Goal: Transaction & Acquisition: Purchase product/service

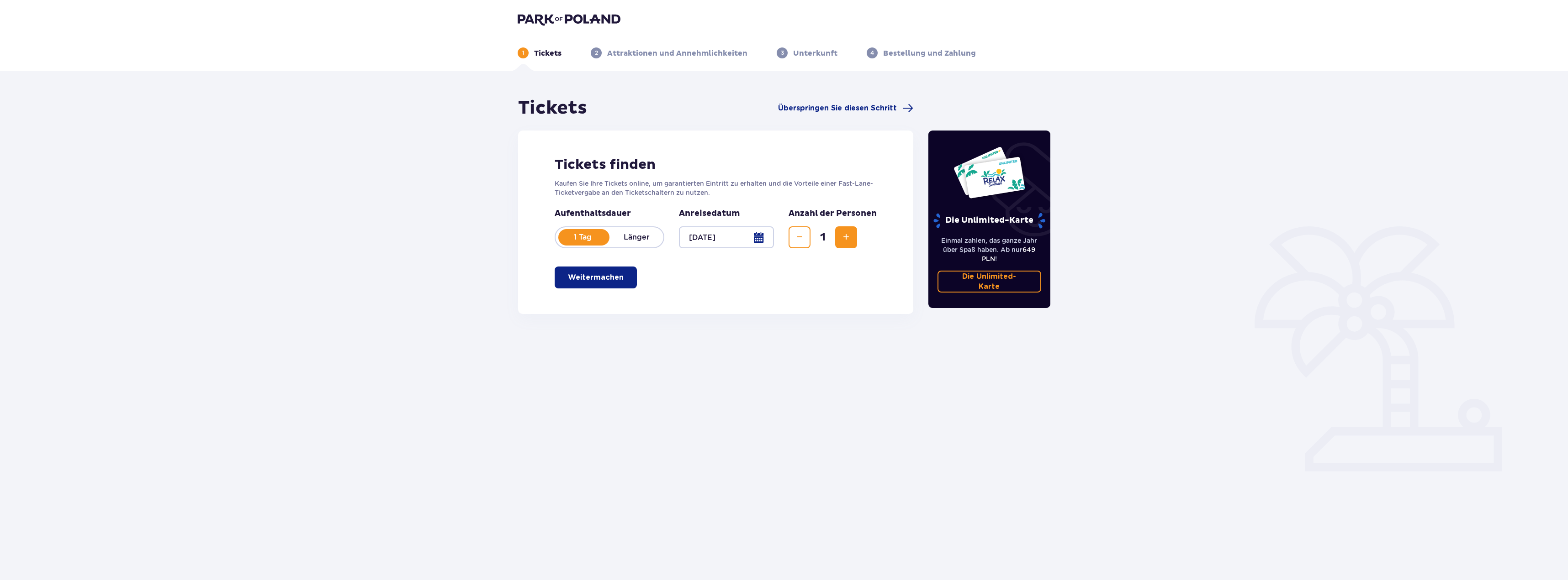
click at [590, 283] on button "Weitermachen" at bounding box center [595, 277] width 83 height 22
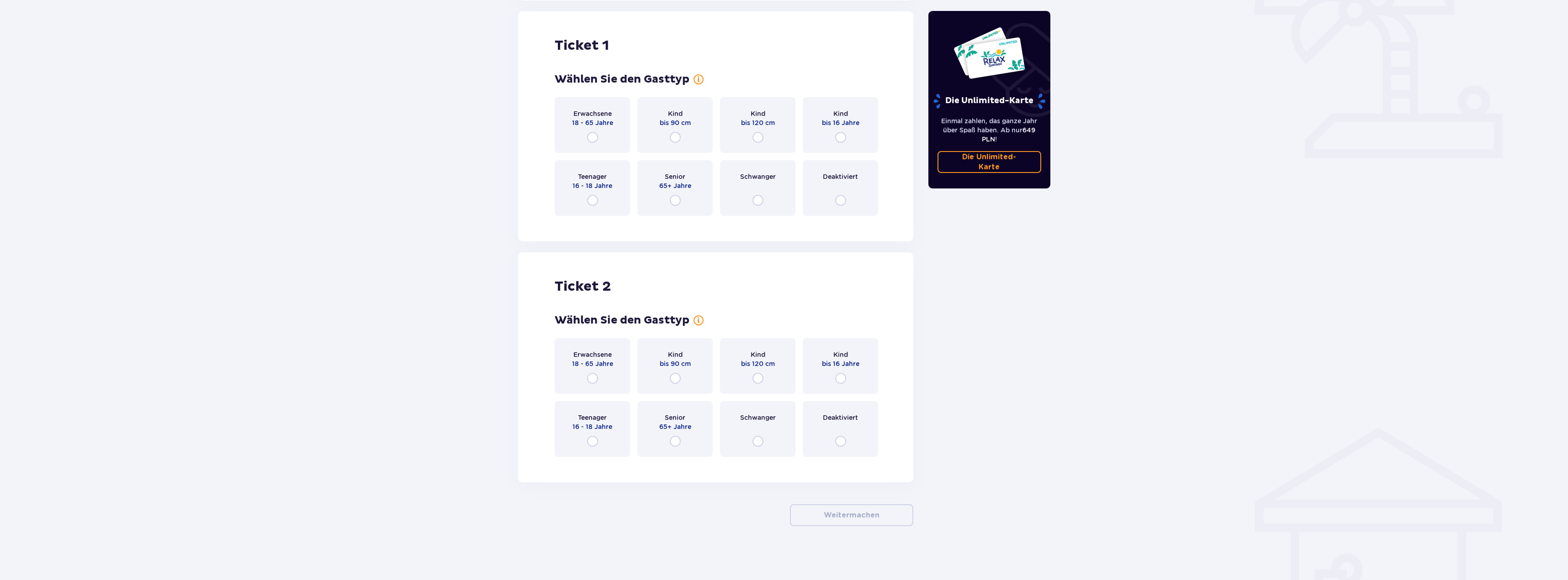
scroll to position [314, 0]
click at [590, 133] on input "radio" at bounding box center [593, 137] width 11 height 11
radio input "true"
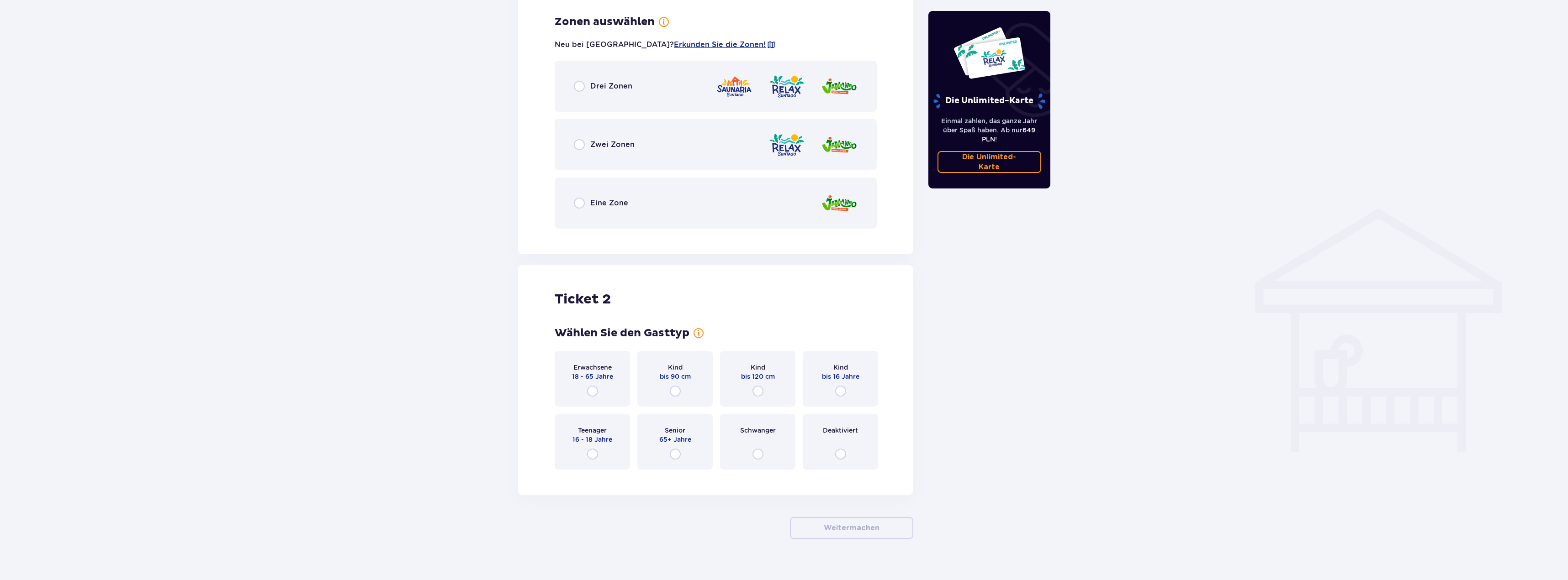
scroll to position [537, 0]
click at [586, 80] on div "Drei Zonen" at bounding box center [602, 82] width 58 height 11
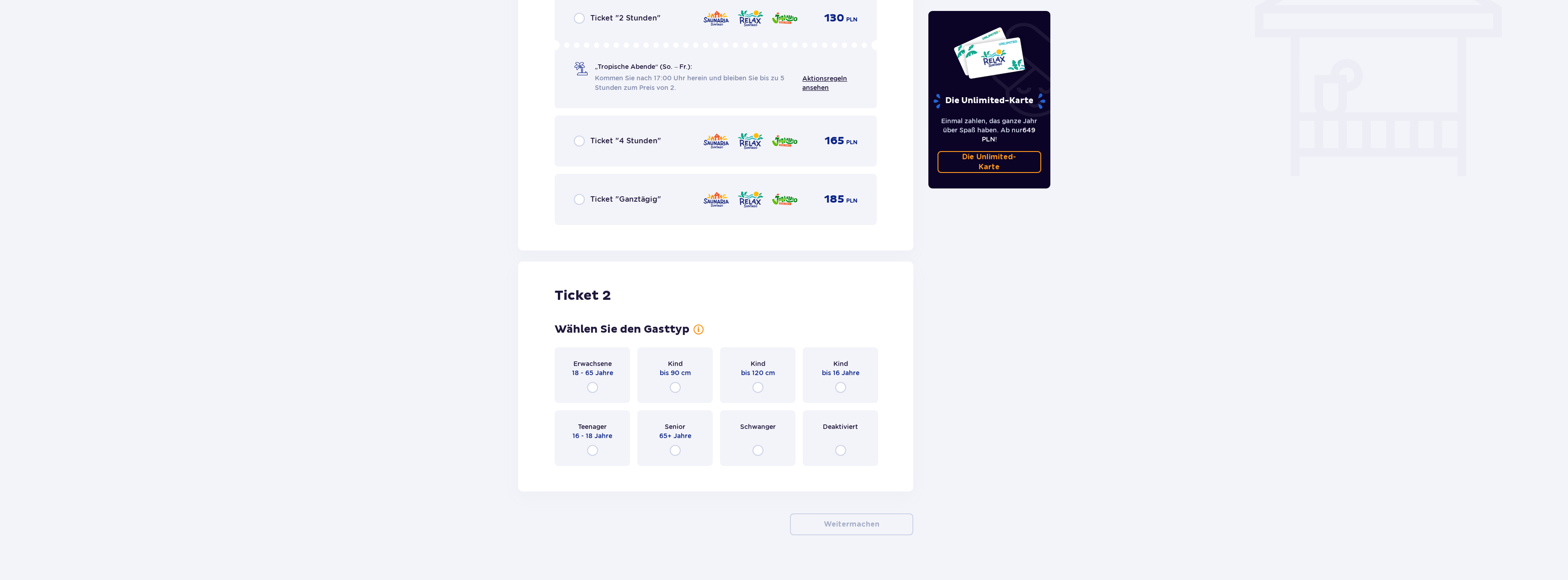
scroll to position [818, 0]
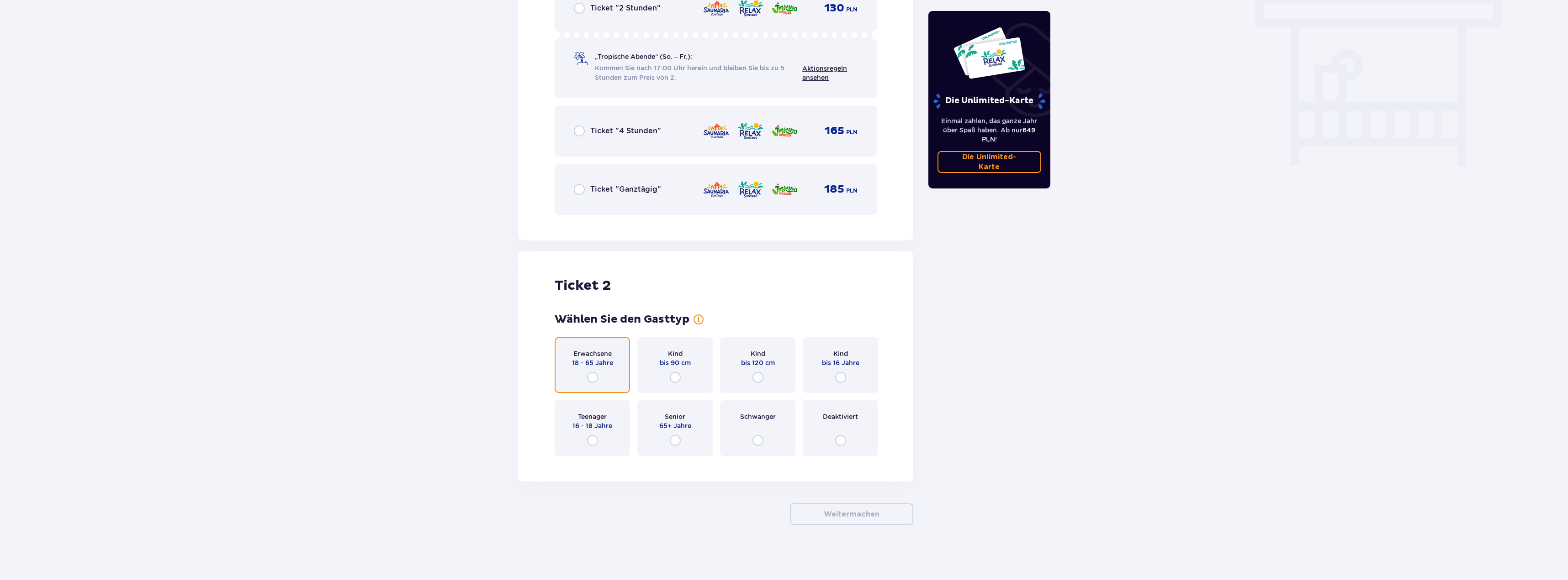
click at [595, 375] on input "radio" at bounding box center [593, 377] width 11 height 11
radio input "true"
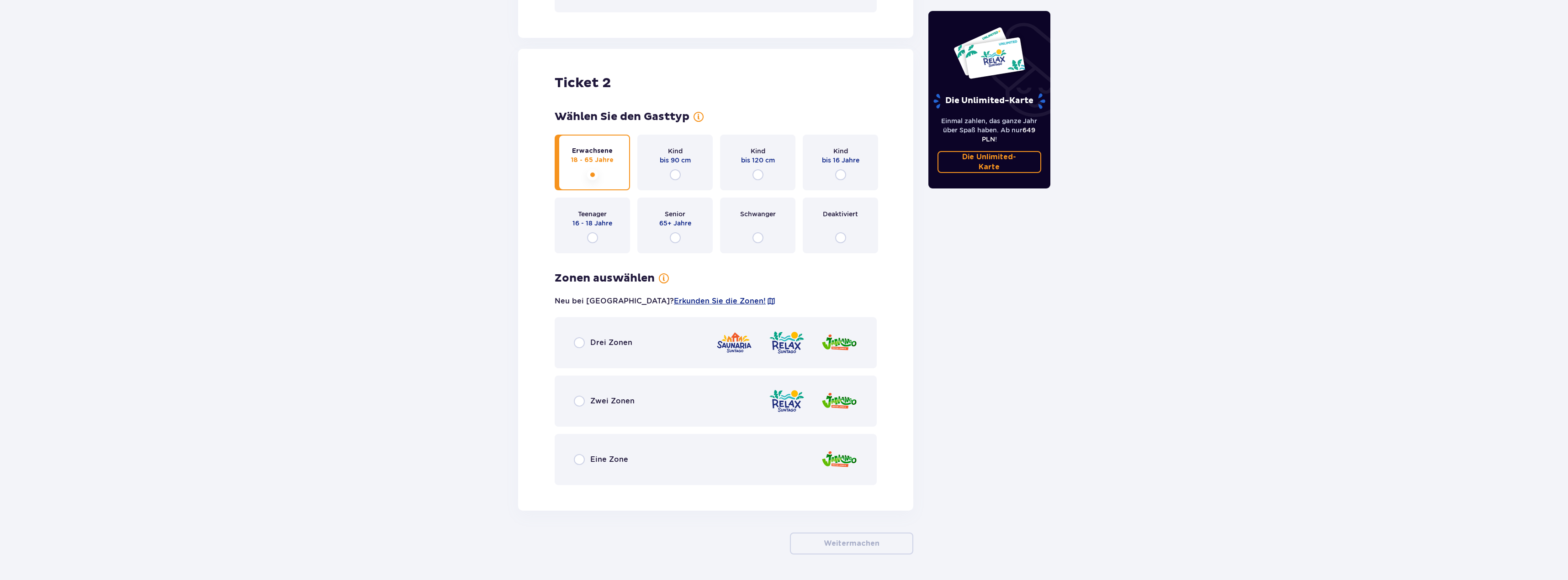
scroll to position [1050, 0]
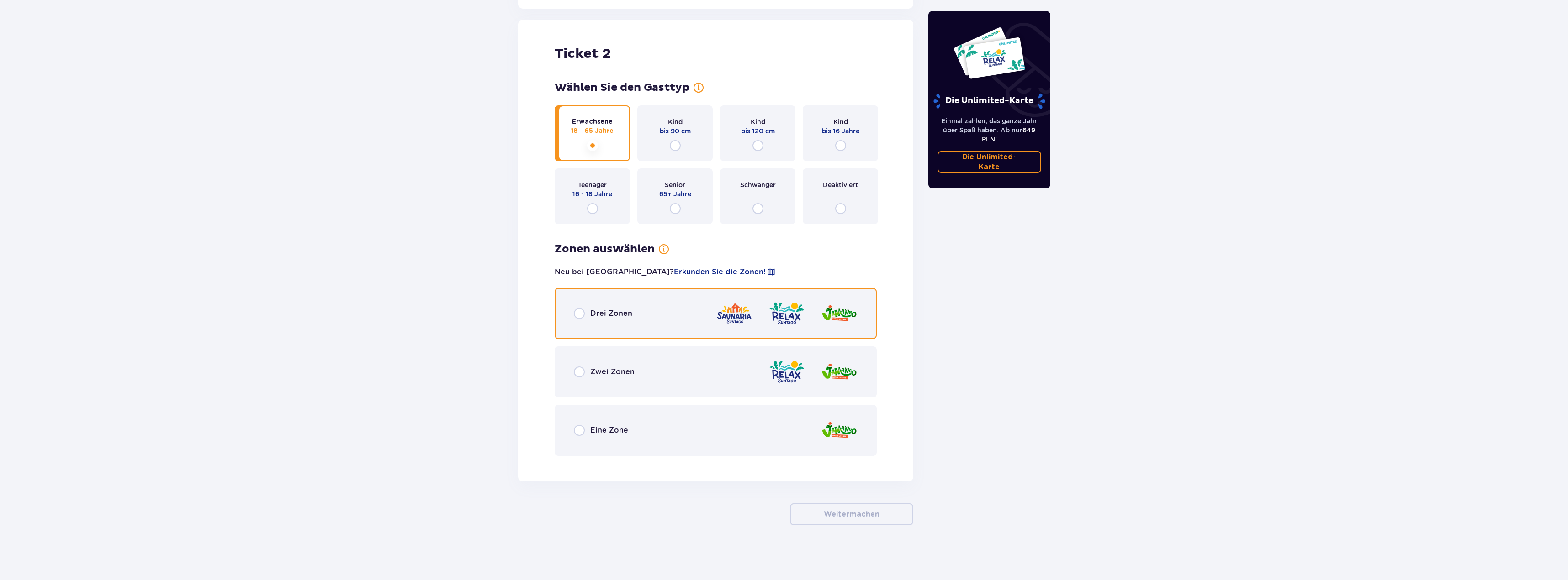
click at [578, 310] on input "radio" at bounding box center [579, 313] width 11 height 11
radio input "true"
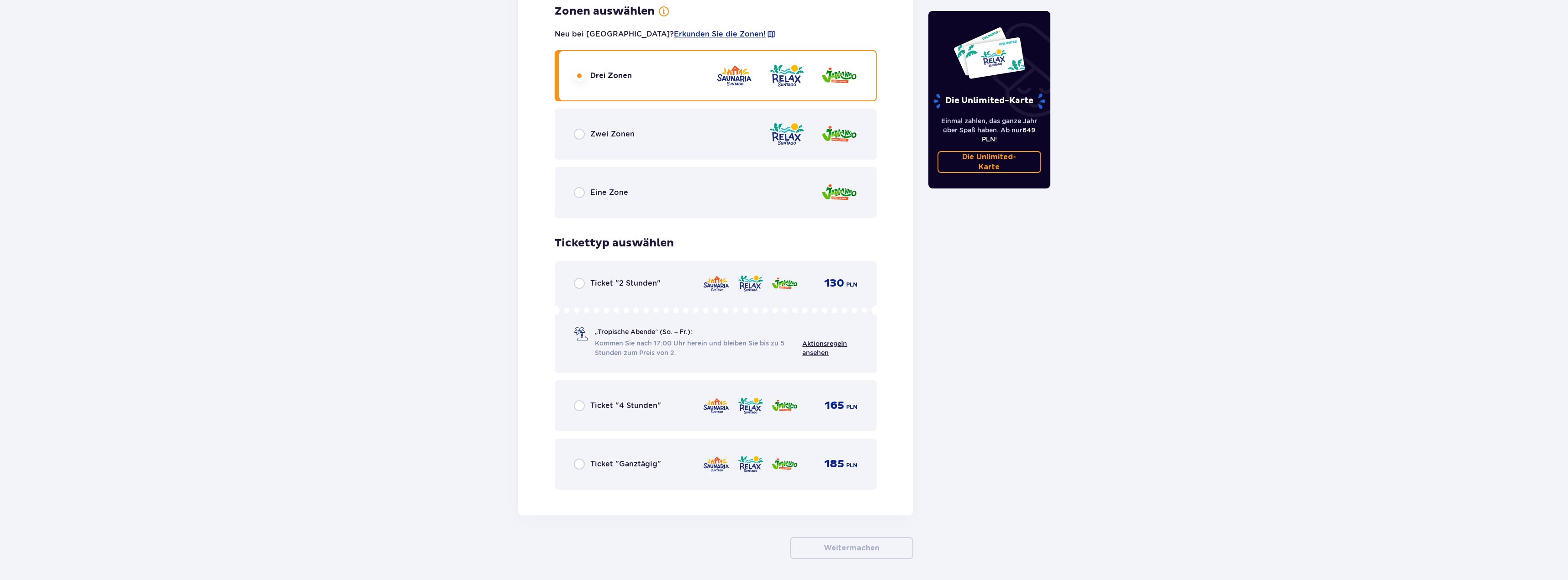
scroll to position [1323, 0]
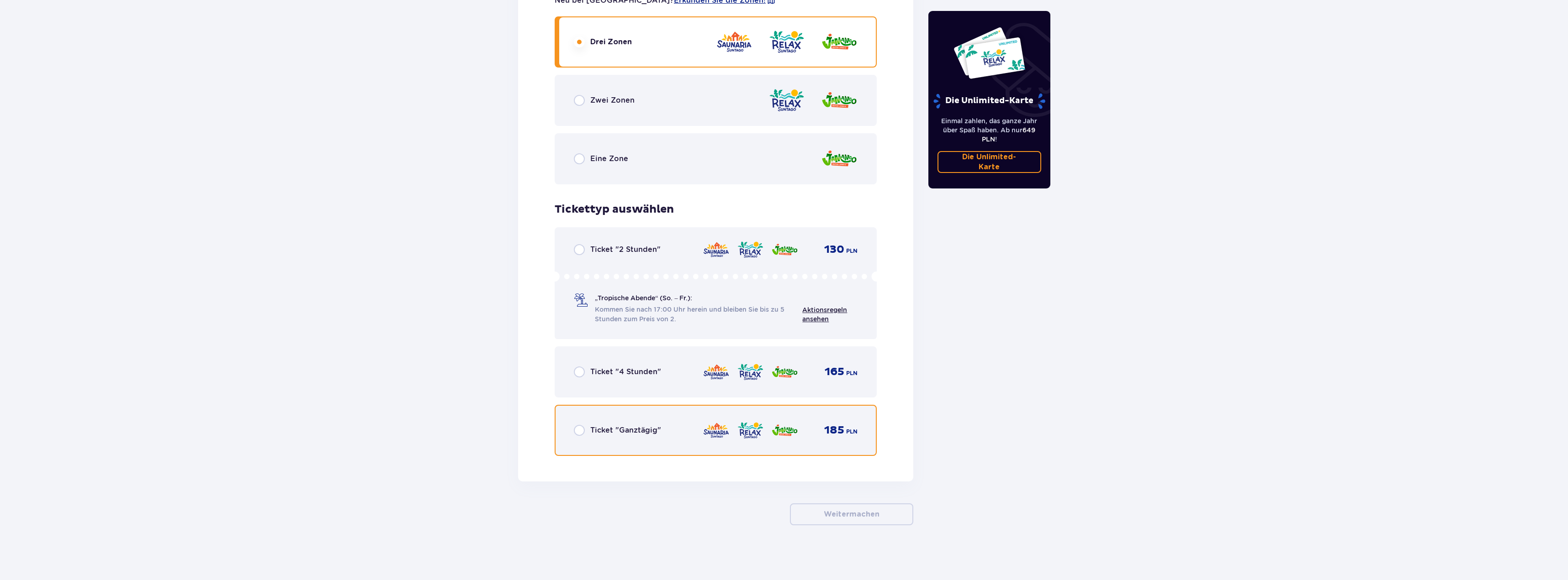
click at [580, 427] on input "radio" at bounding box center [579, 430] width 11 height 11
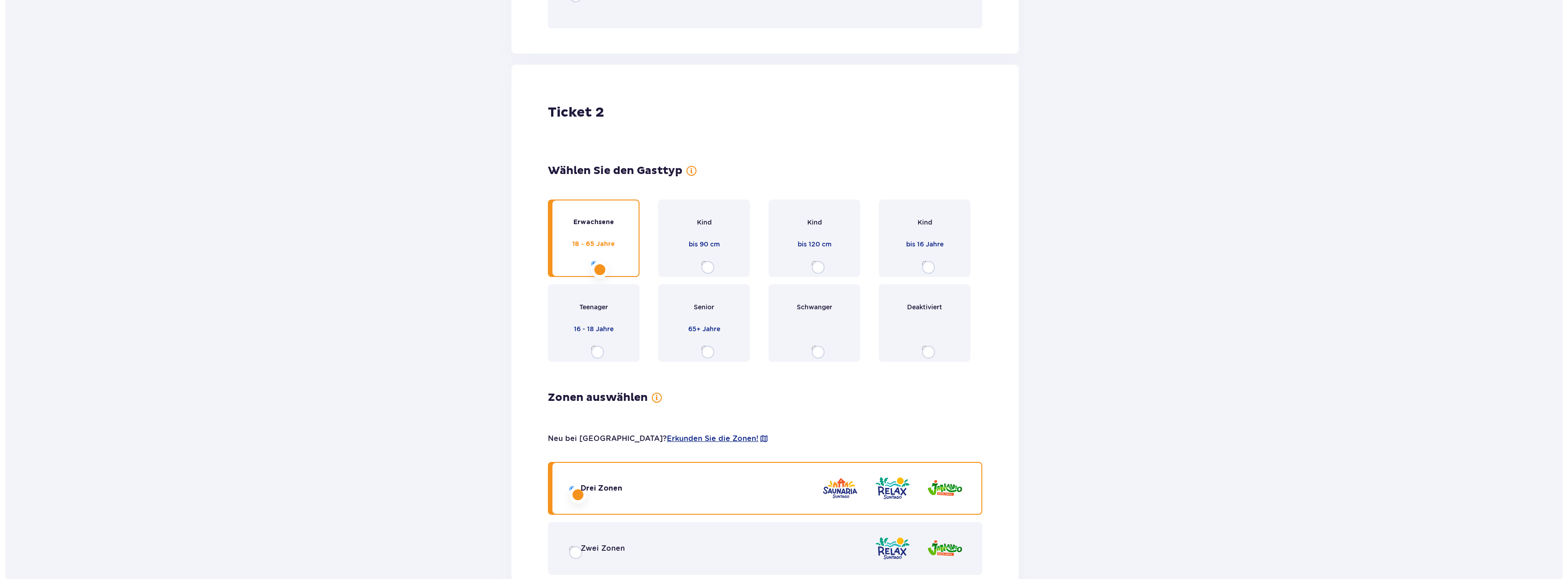
scroll to position [0, 0]
